Goal: Task Accomplishment & Management: Manage account settings

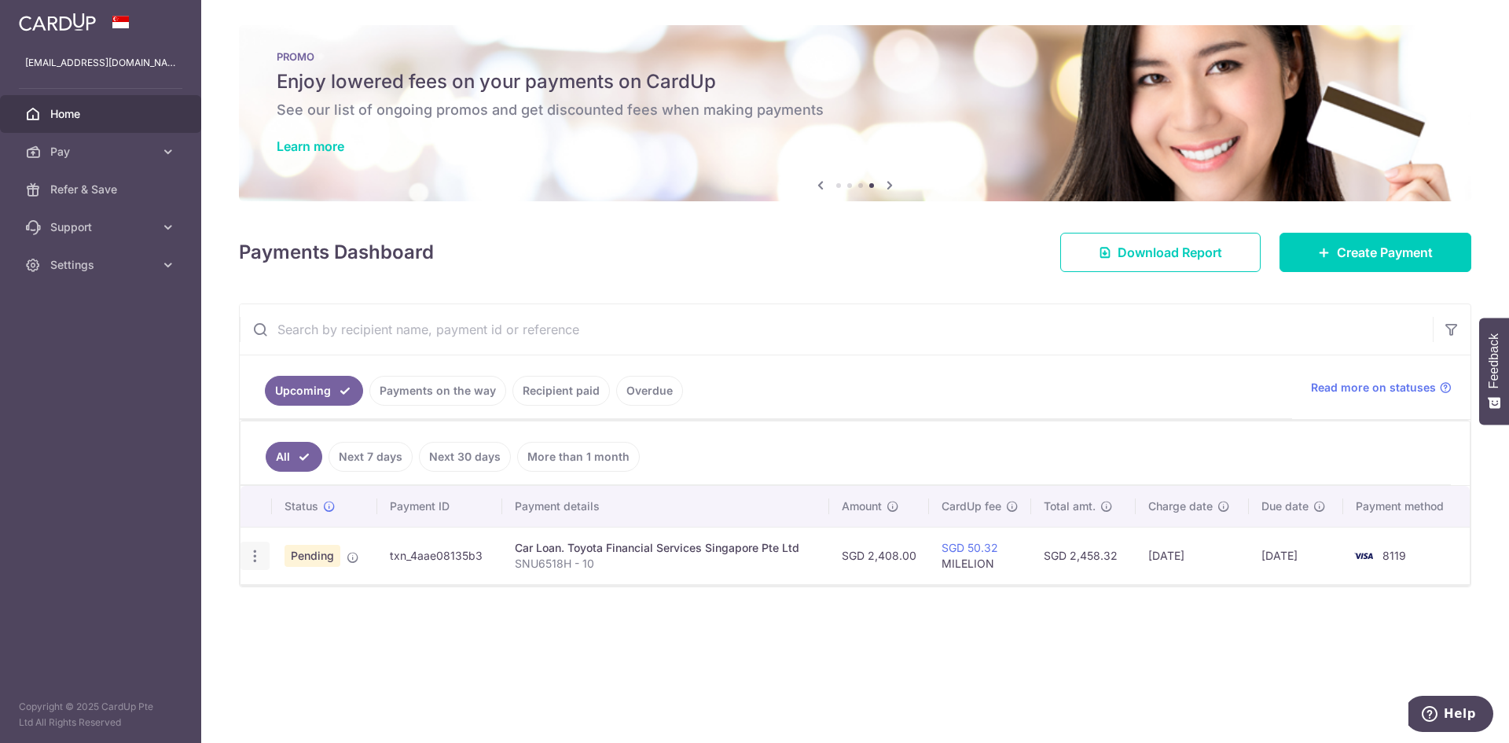
click at [263, 549] on div "Update payment Cancel payment Upload doc" at bounding box center [255, 556] width 29 height 29
click at [253, 557] on icon "button" at bounding box center [255, 556] width 17 height 17
click at [329, 637] on span "Cancel payment" at bounding box center [338, 637] width 105 height 19
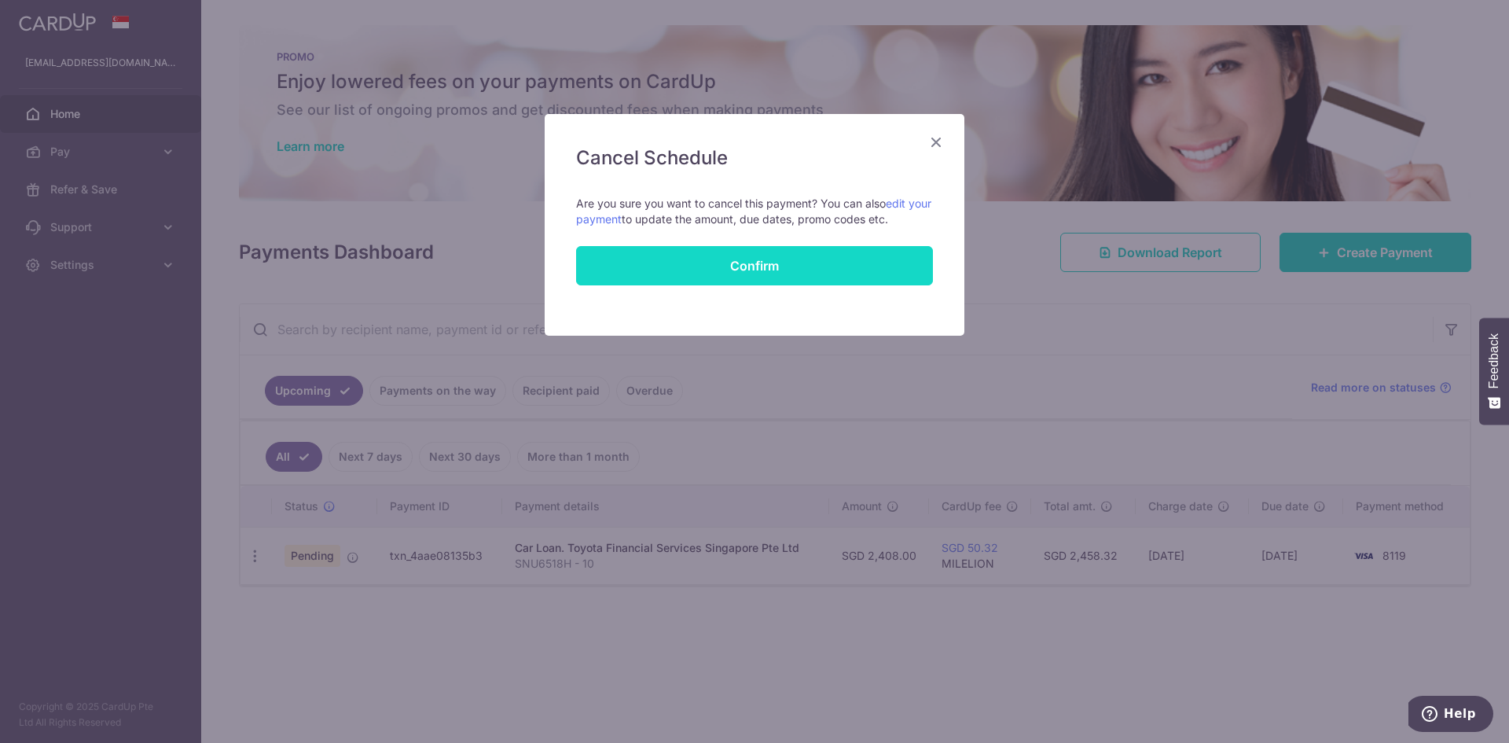
click at [746, 263] on button "Confirm" at bounding box center [754, 265] width 357 height 39
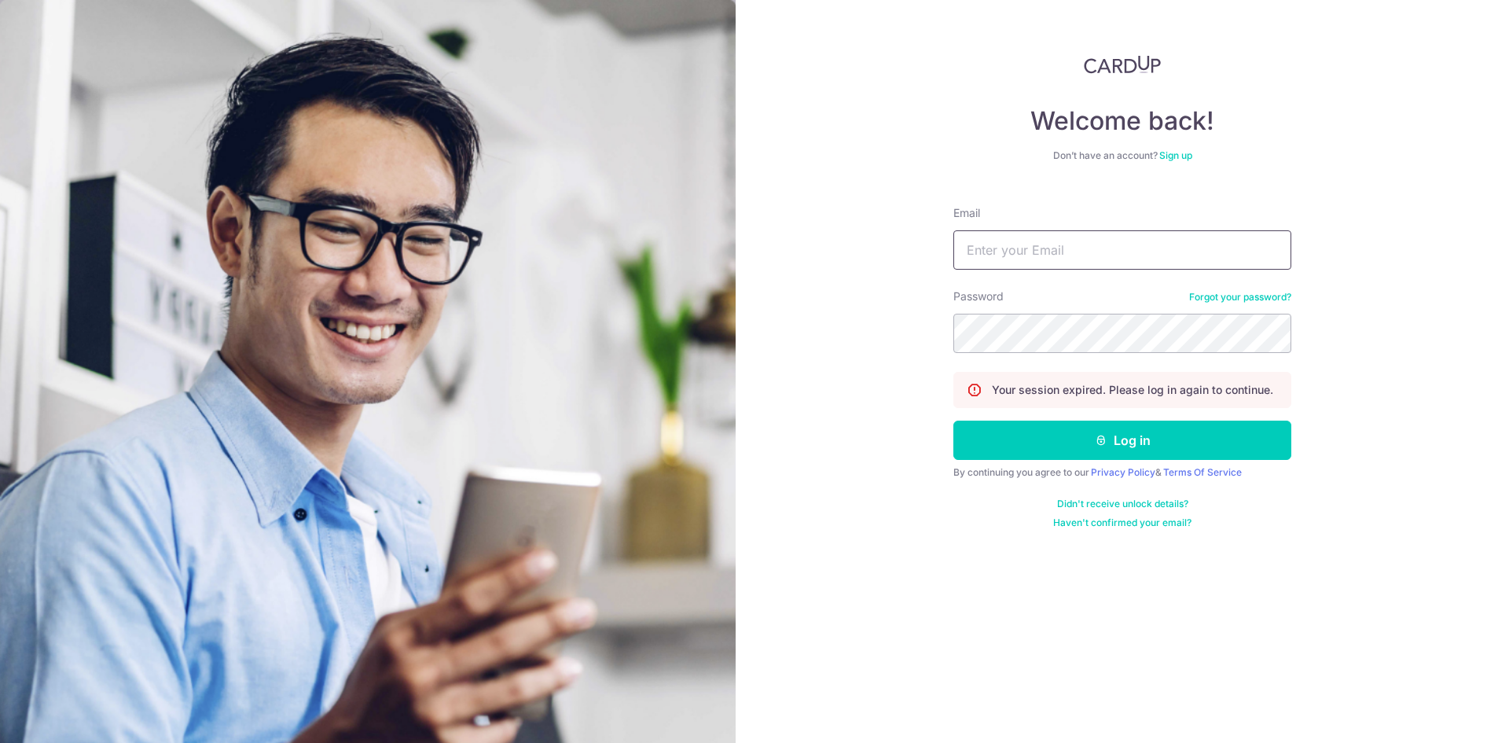
click at [1024, 257] on input "Email" at bounding box center [1123, 249] width 338 height 39
type input "[EMAIL_ADDRESS][DOMAIN_NAME]"
click at [954, 421] on button "Log in" at bounding box center [1123, 440] width 338 height 39
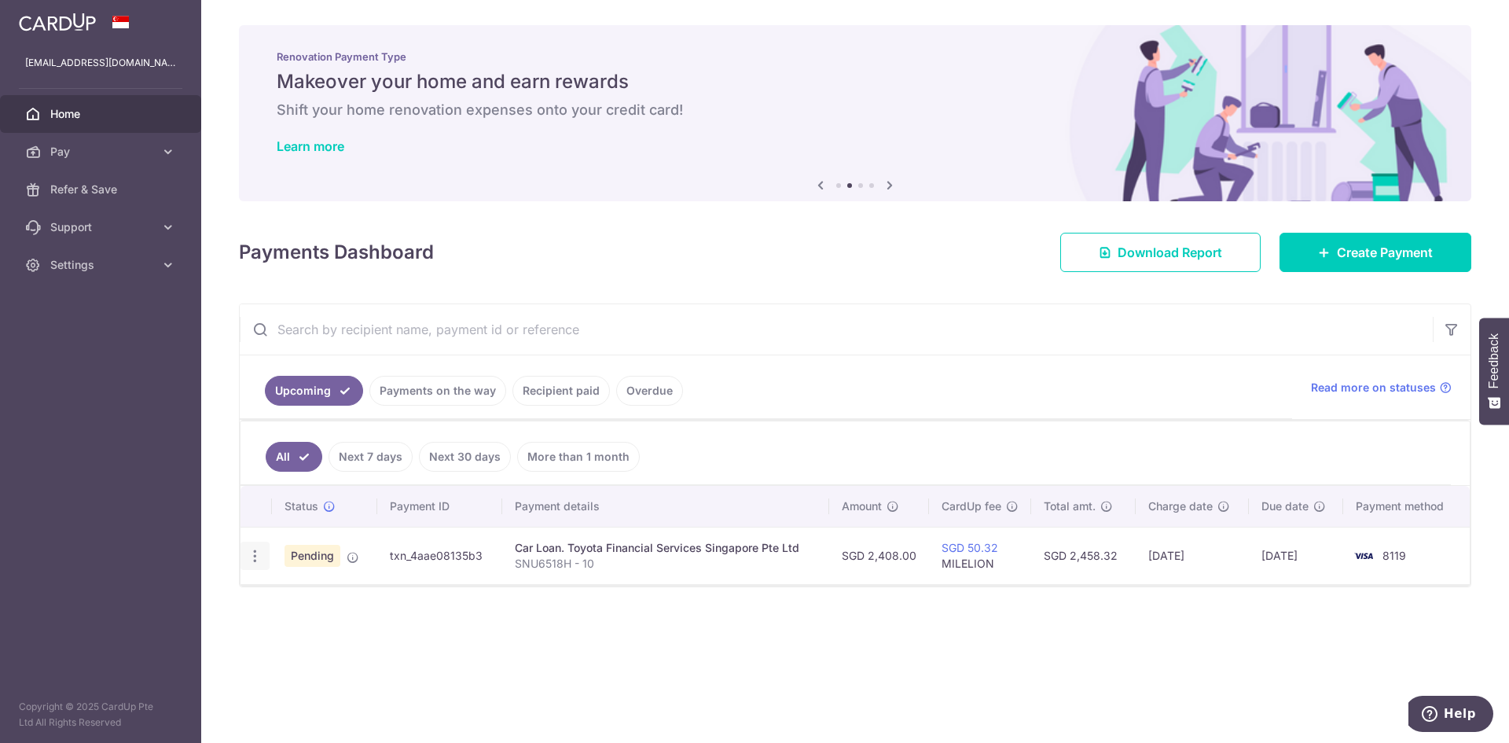
click at [252, 556] on icon "button" at bounding box center [255, 556] width 17 height 17
click at [327, 641] on span "Cancel payment" at bounding box center [338, 637] width 105 height 19
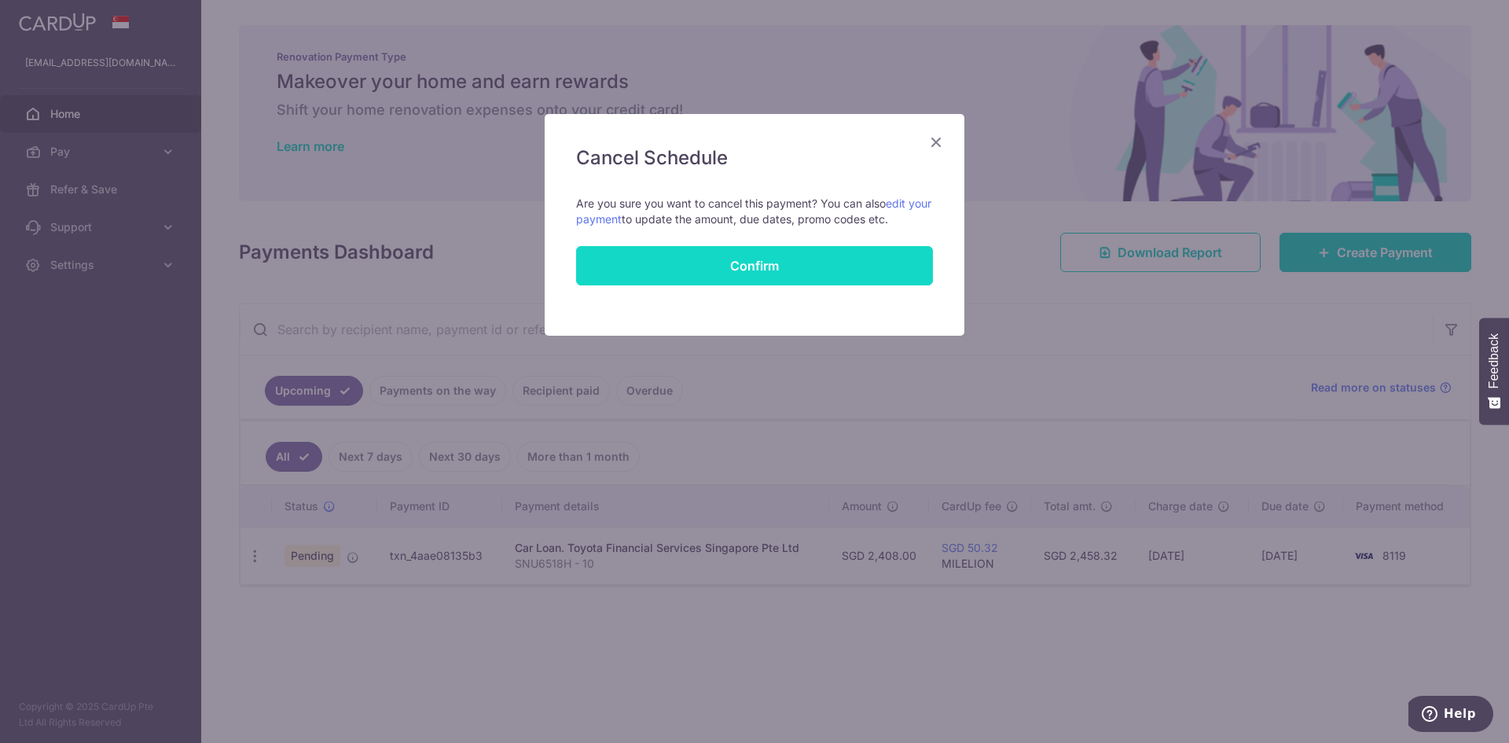
click at [737, 266] on button "Confirm" at bounding box center [754, 265] width 357 height 39
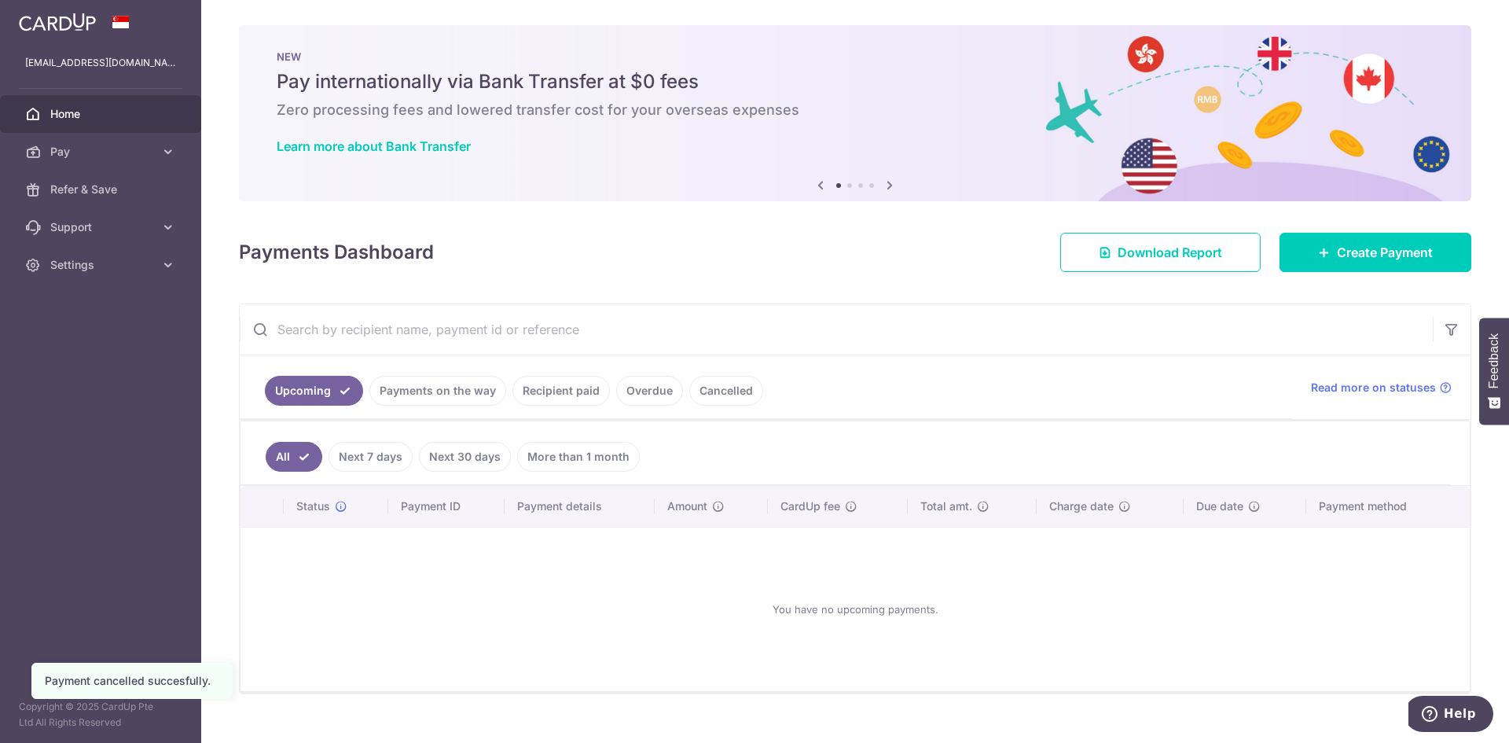
scroll to position [25, 0]
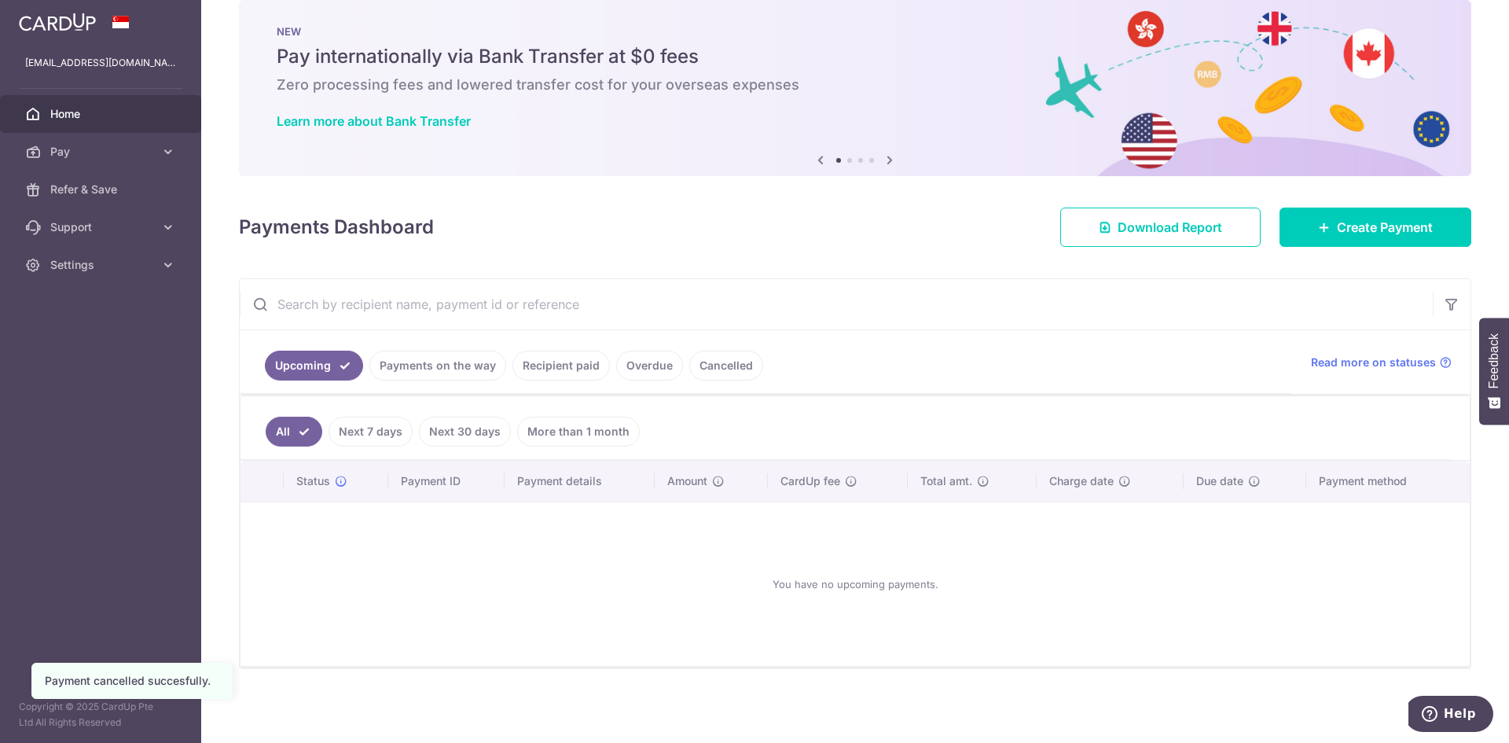
click at [476, 373] on link "Payments on the way" at bounding box center [438, 366] width 137 height 30
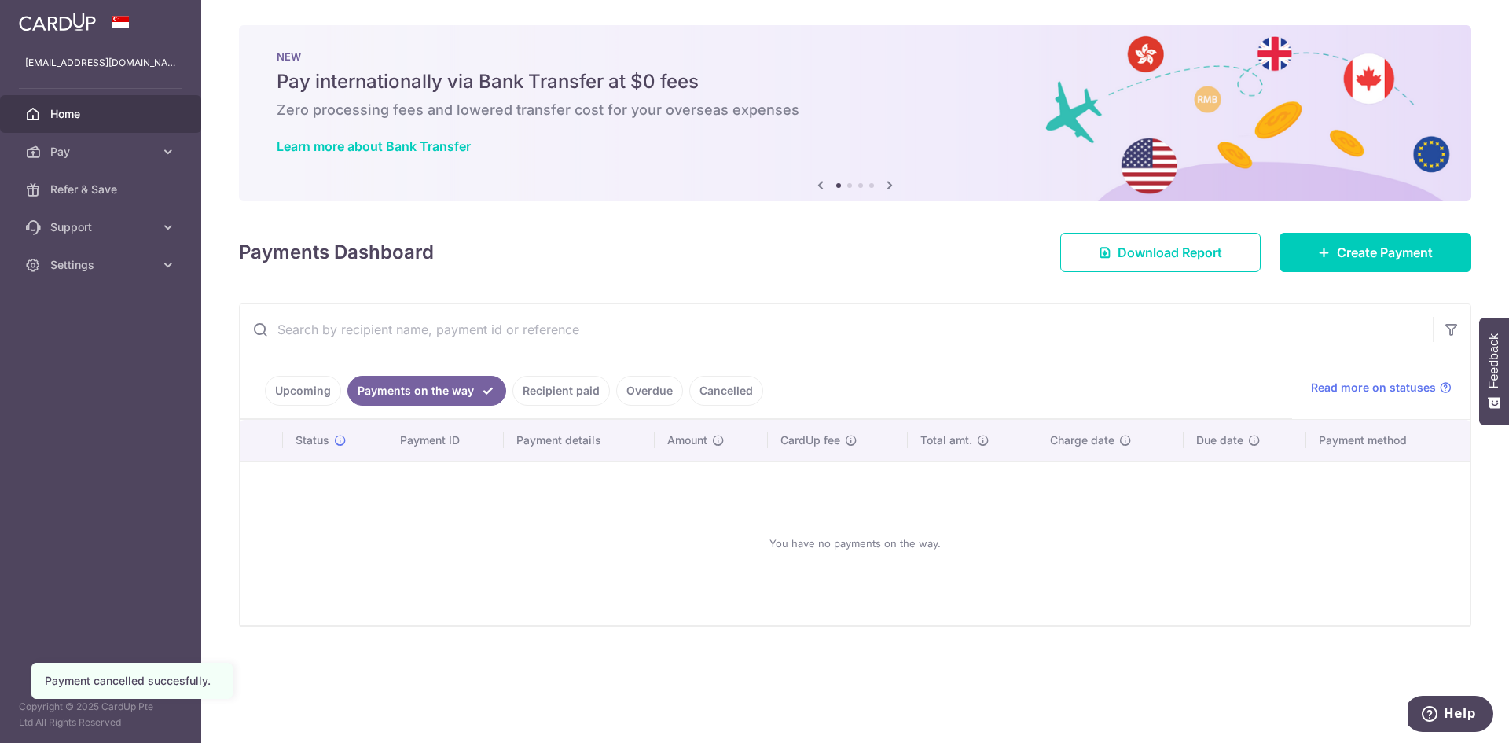
click at [638, 390] on link "Overdue" at bounding box center [649, 391] width 67 height 30
click at [707, 395] on link "Cancelled" at bounding box center [726, 391] width 74 height 30
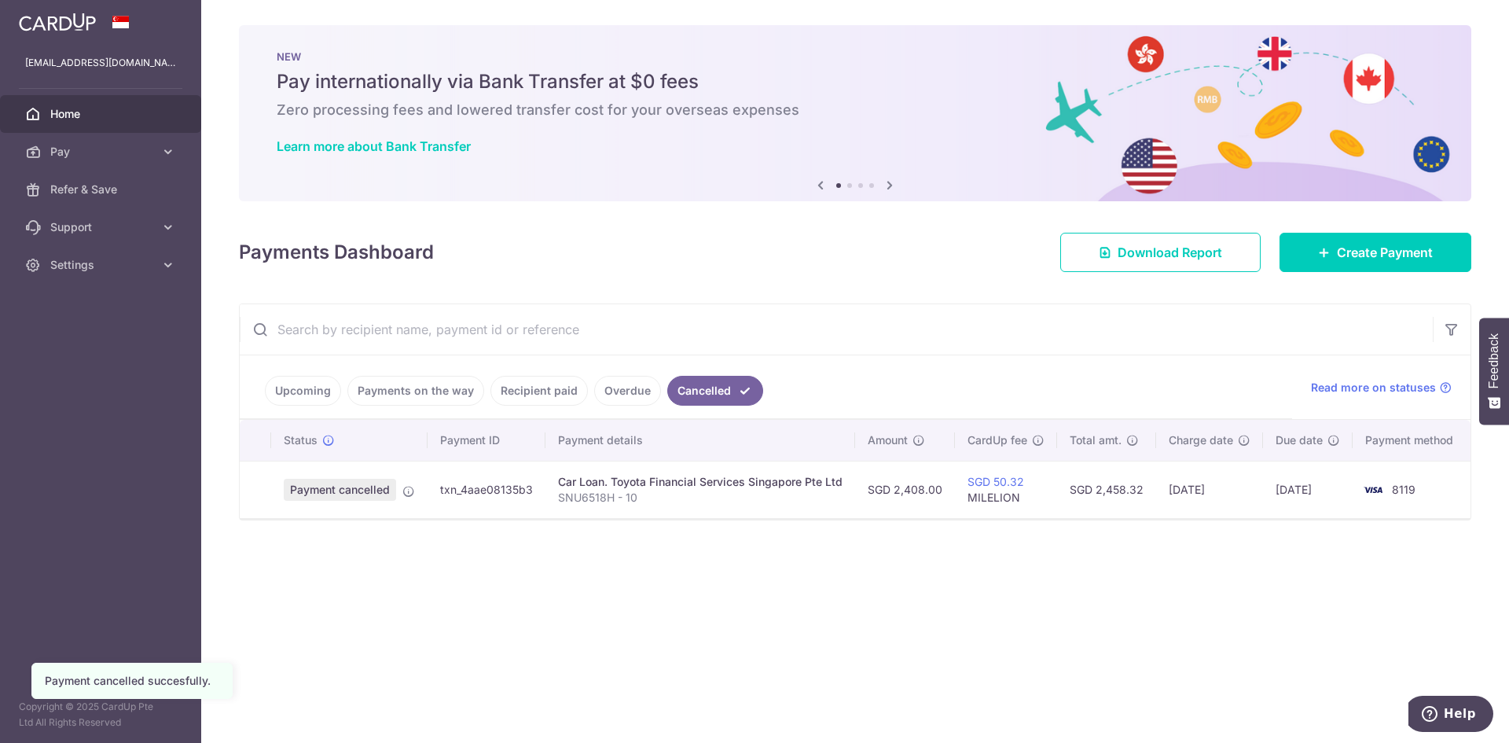
click at [675, 597] on div "× Pause Schedule Pause all future payments in this series Pause just this one p…" at bounding box center [855, 371] width 1308 height 743
